Goal: Obtain resource: Download file/media

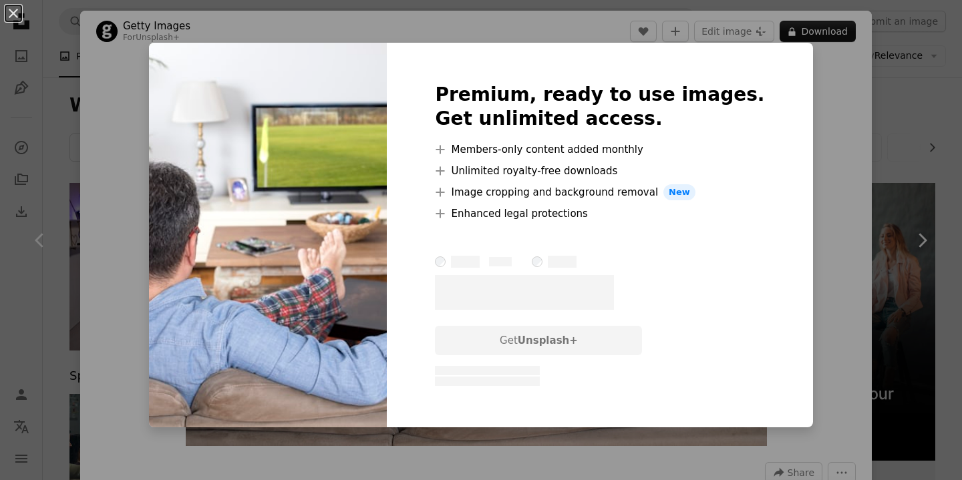
scroll to position [127, 0]
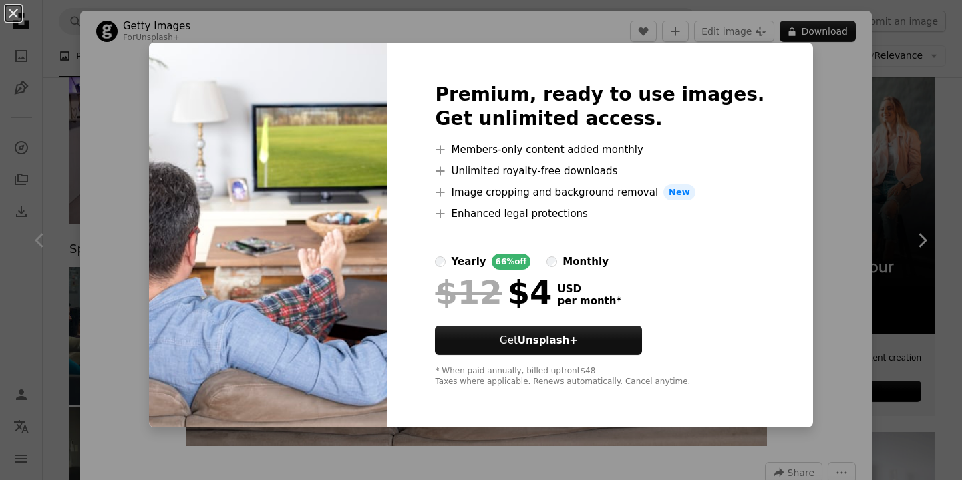
click at [884, 99] on div "An X shape Premium, ready to use images. Get unlimited access. A plus sign Memb…" at bounding box center [481, 240] width 962 height 480
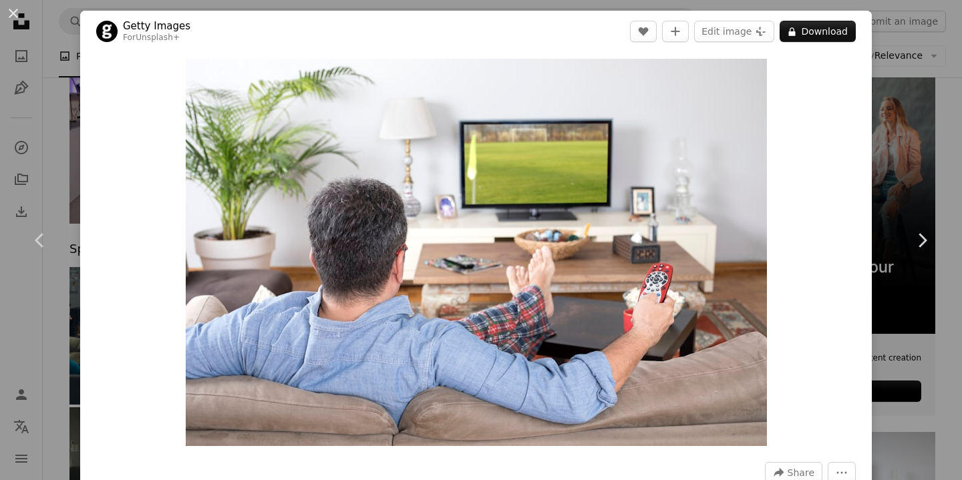
click at [921, 81] on div "An X shape Chevron left Chevron right Getty Images For Unsplash+ A heart A plus…" at bounding box center [481, 240] width 962 height 480
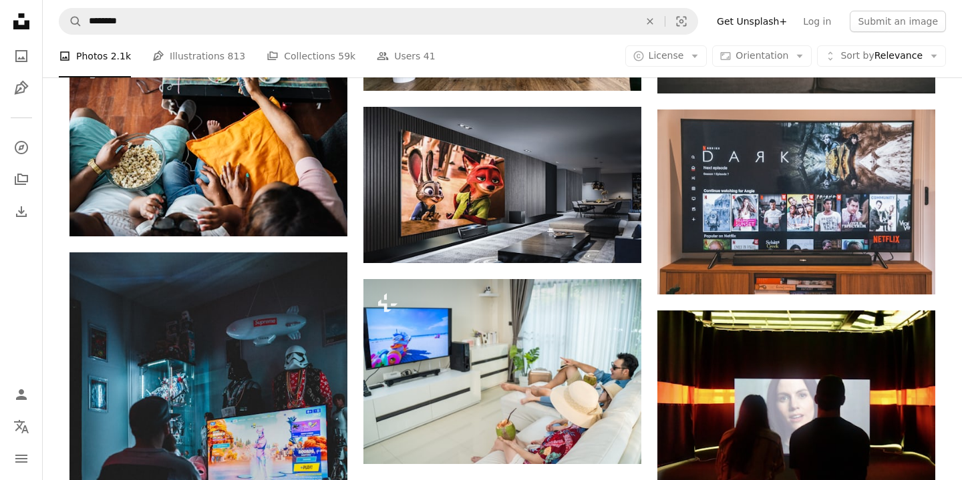
scroll to position [1363, 0]
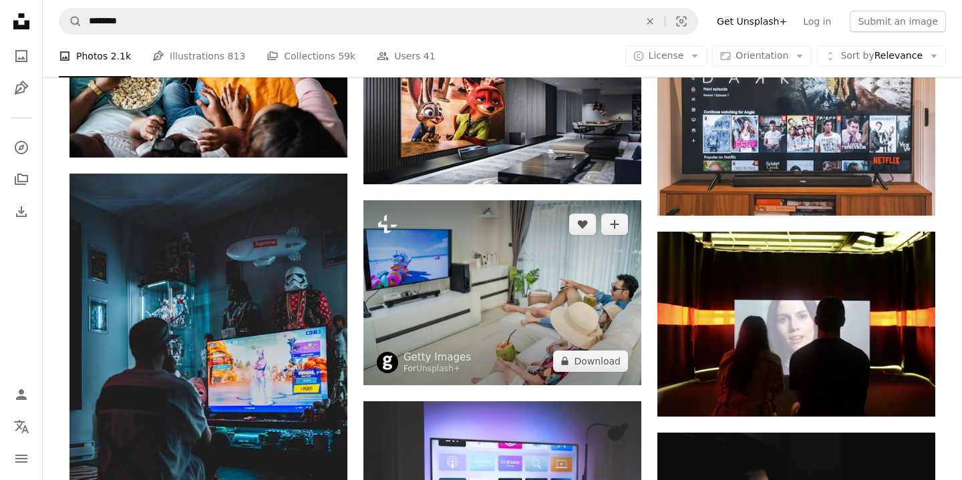
click at [601, 233] on img at bounding box center [502, 292] width 278 height 185
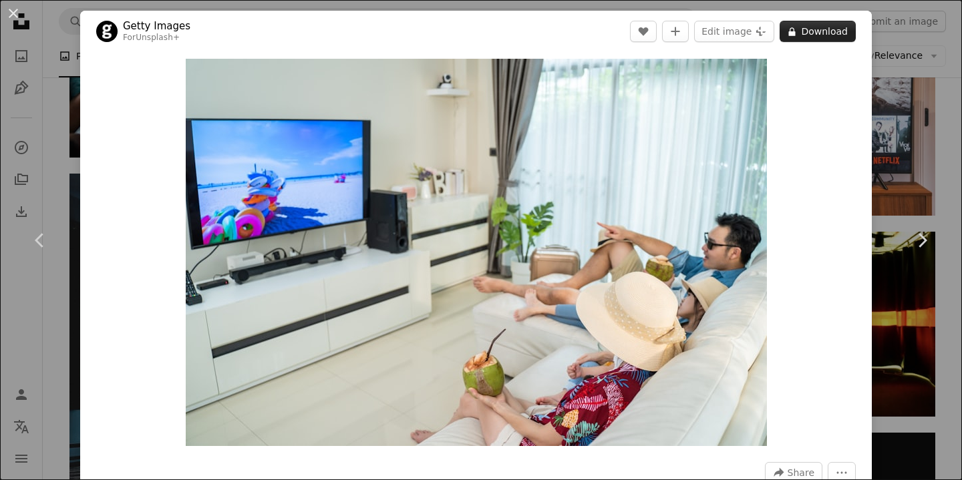
click at [822, 39] on button "A lock Download" at bounding box center [818, 31] width 76 height 21
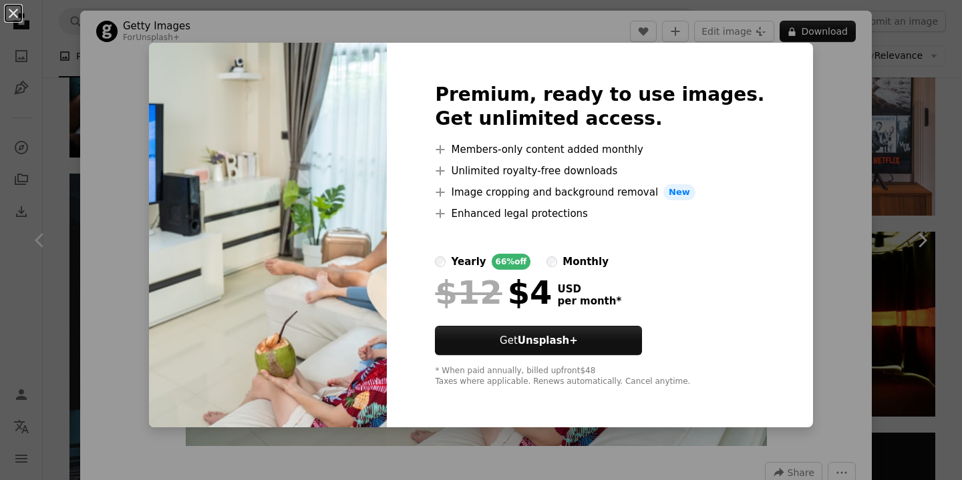
click at [912, 73] on div "An X shape Premium, ready to use images. Get unlimited access. A plus sign Memb…" at bounding box center [481, 240] width 962 height 480
